Goal: Task Accomplishment & Management: Use online tool/utility

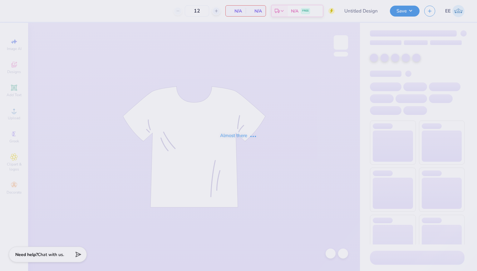
type input "Chi Omega Dads Weekend"
type input "50"
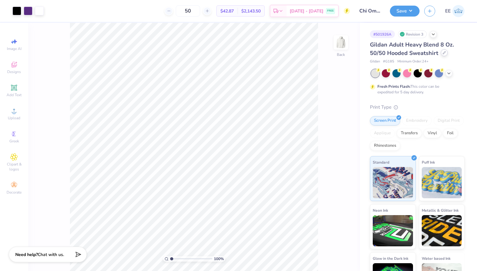
click at [444, 53] on icon at bounding box center [444, 52] width 3 height 3
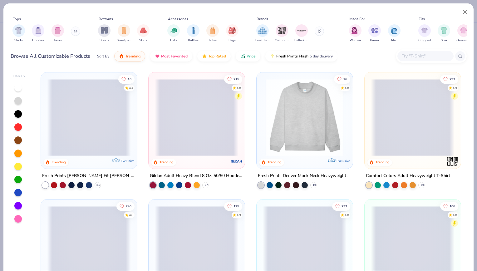
click at [420, 53] on input "text" at bounding box center [425, 55] width 48 height 7
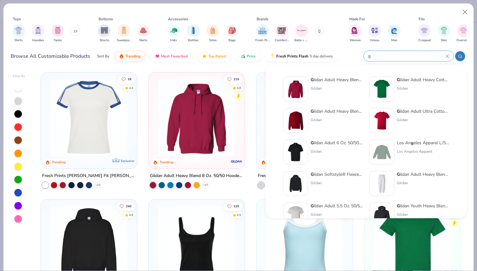
type input "g"
click at [298, 117] on img at bounding box center [295, 120] width 19 height 19
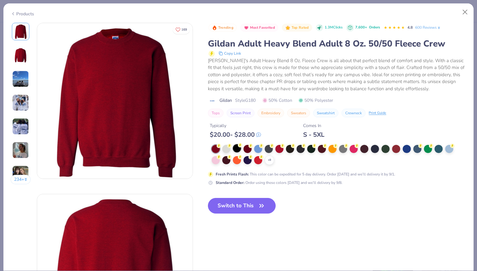
click at [237, 145] on div at bounding box center [237, 148] width 8 height 8
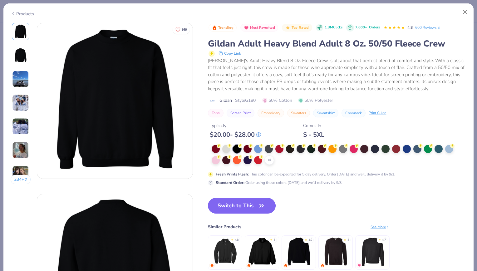
click at [243, 205] on button "Switch to This" at bounding box center [242, 206] width 68 height 16
